Goal: Find specific page/section: Find specific page/section

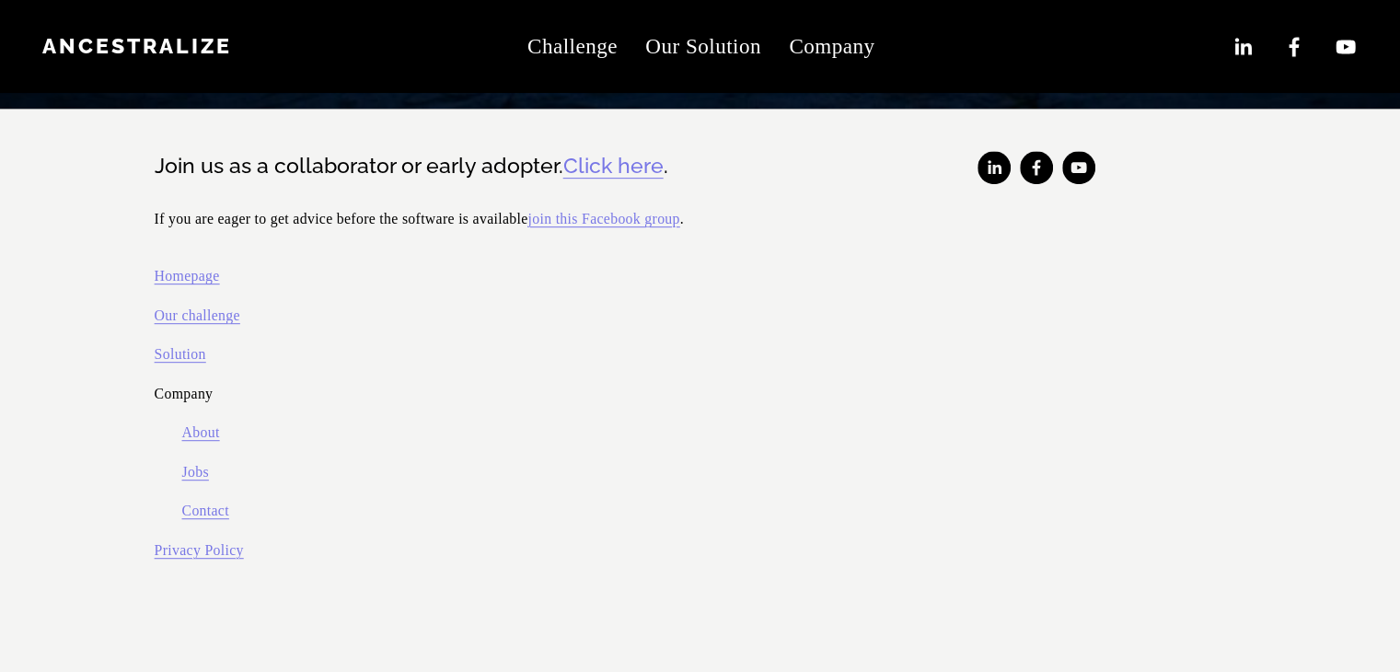
scroll to position [927, 0]
click at [206, 473] on link "Jobs" at bounding box center [194, 472] width 27 height 26
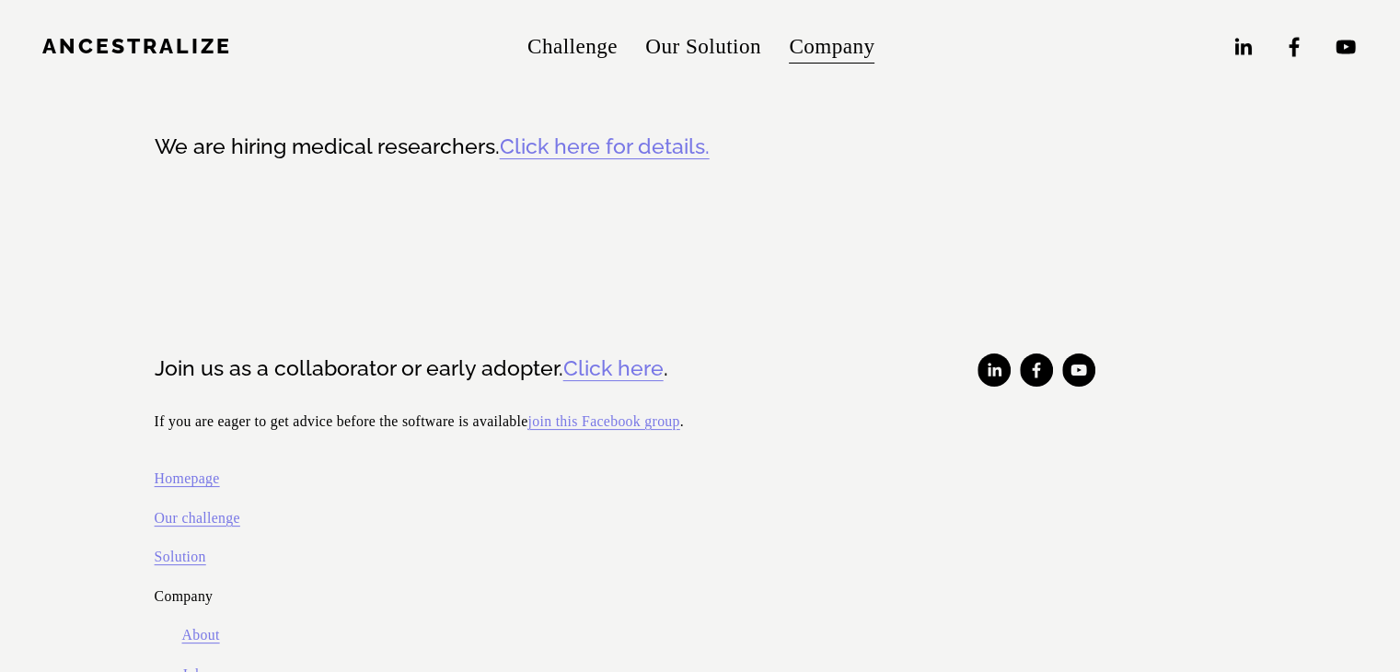
scroll to position [320, 0]
click at [648, 137] on link "Click here for details." at bounding box center [605, 145] width 210 height 25
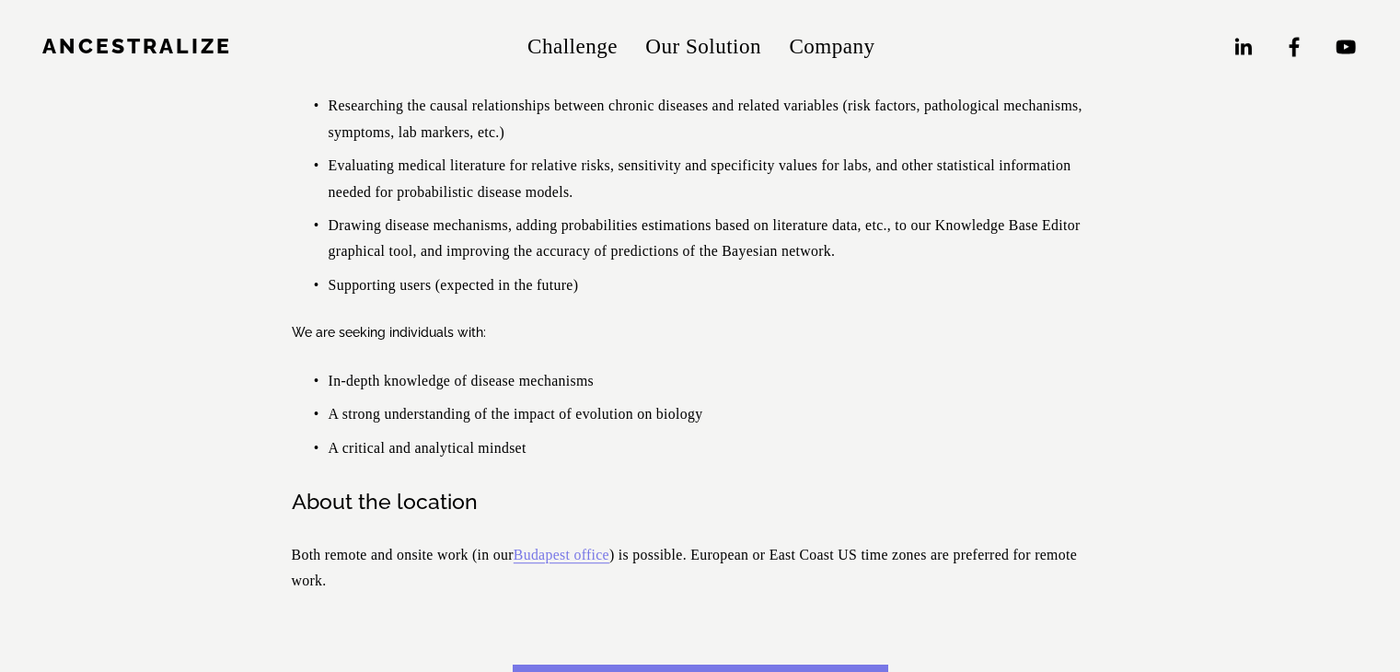
scroll to position [452, 0]
